Goal: Task Accomplishment & Management: Manage account settings

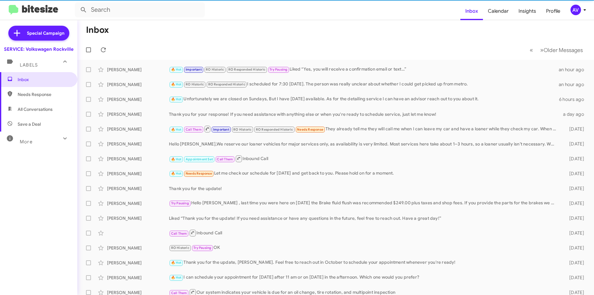
click at [574, 9] on div "AV" at bounding box center [575, 10] width 11 height 11
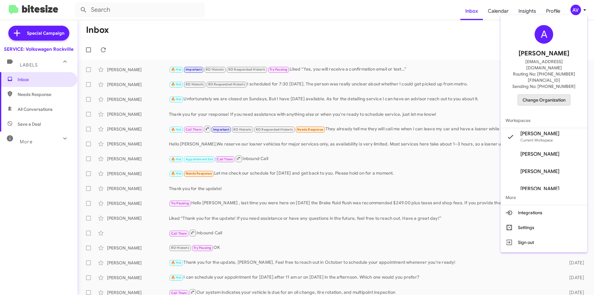
click at [542, 95] on span "Change Organization" at bounding box center [543, 100] width 43 height 11
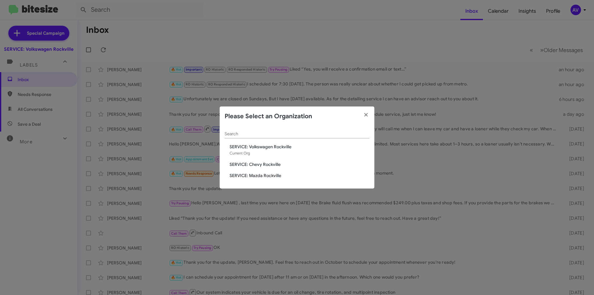
click at [261, 161] on div "Search SERVICE: Volkswagen Rockville Current Org SERVICE: Chevy Rockville SERVI…" at bounding box center [297, 157] width 155 height 62
click at [261, 164] on span "SERVICE: Chevy Rockville" at bounding box center [299, 164] width 140 height 6
click at [262, 164] on span "SERVICE: Chevy Rockville" at bounding box center [299, 164] width 140 height 6
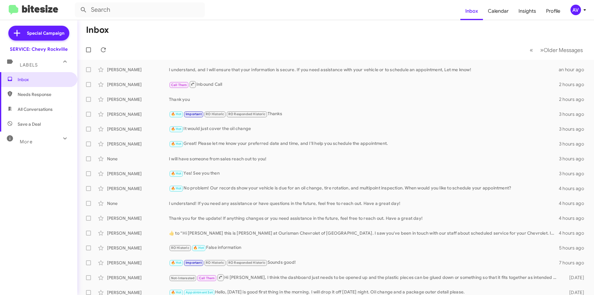
click at [570, 8] on div "AV" at bounding box center [575, 10] width 11 height 11
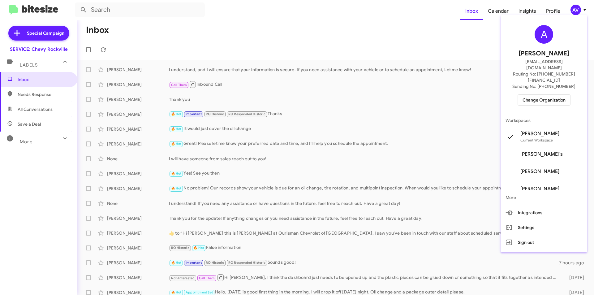
click at [533, 95] on span "Change Organization" at bounding box center [543, 100] width 43 height 11
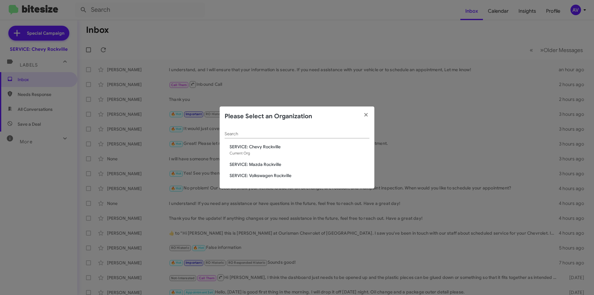
click at [254, 177] on span "SERVICE: Volkswagen Rockville" at bounding box center [299, 175] width 140 height 6
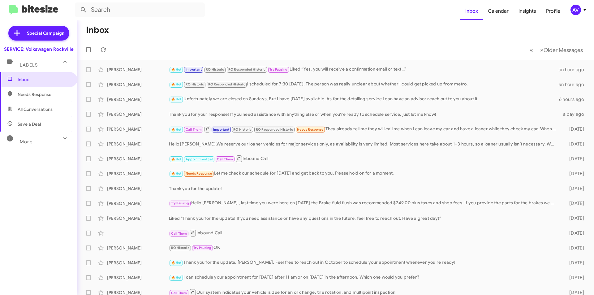
click at [574, 6] on div "AV" at bounding box center [575, 10] width 11 height 11
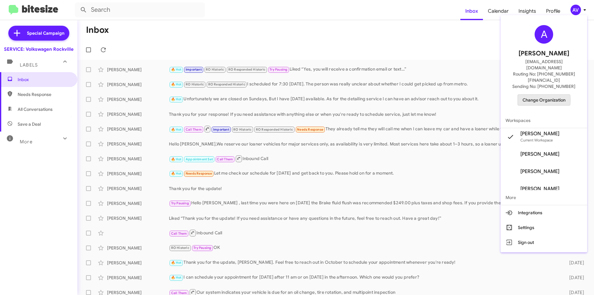
click at [544, 95] on span "Change Organization" at bounding box center [543, 100] width 43 height 11
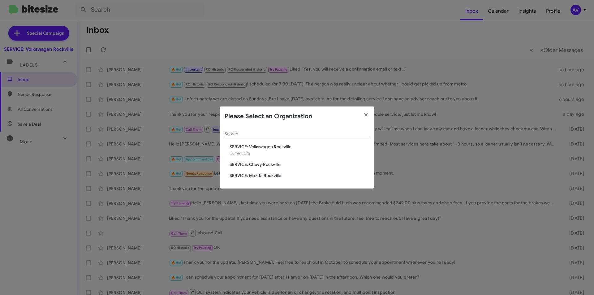
click at [272, 165] on span "SERVICE: Chevy Rockville" at bounding box center [299, 164] width 140 height 6
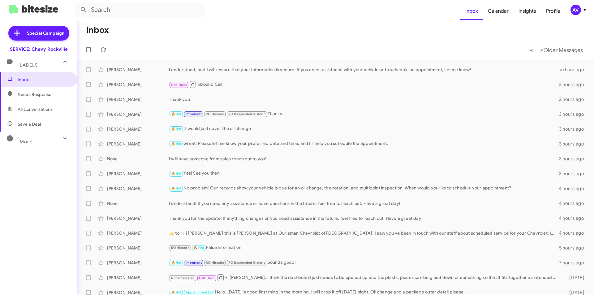
click at [582, 8] on icon at bounding box center [584, 9] width 7 height 7
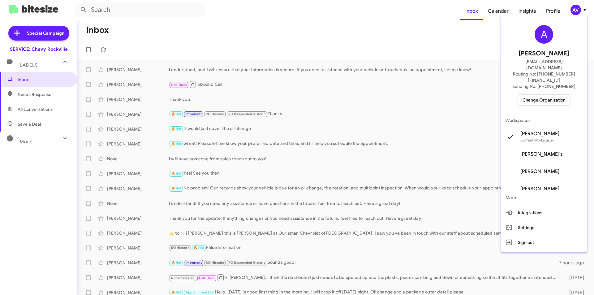
click at [554, 95] on span "Change Organization" at bounding box center [543, 100] width 43 height 11
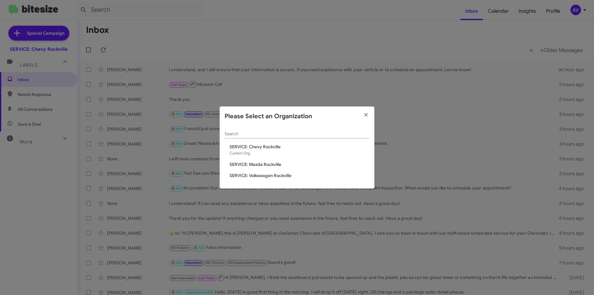
click at [297, 148] on span "SERVICE: Chevy Rockville" at bounding box center [299, 146] width 140 height 6
